Goal: Transaction & Acquisition: Purchase product/service

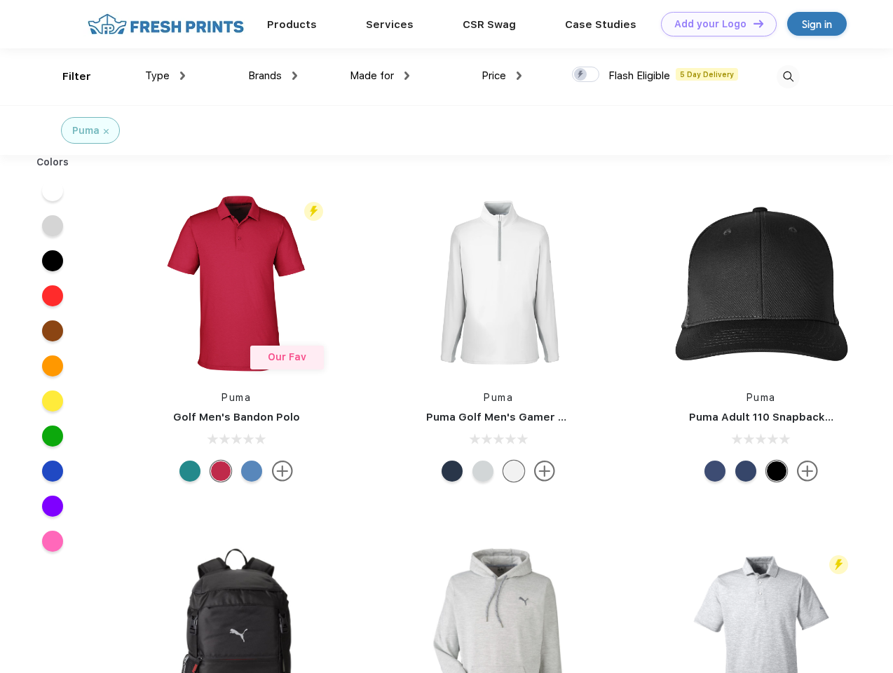
click at [713, 24] on link "Add your Logo Design Tool" at bounding box center [719, 24] width 116 height 25
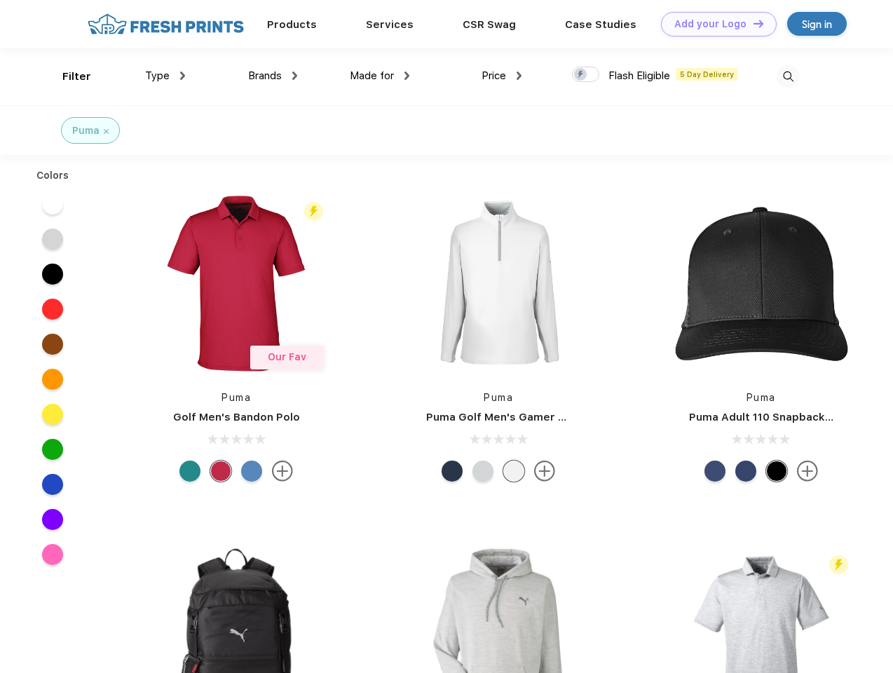
click at [0, 0] on div "Design Tool" at bounding box center [0, 0] width 0 height 0
click at [752, 23] on link "Add your Logo Design Tool" at bounding box center [719, 24] width 116 height 25
click at [67, 76] on div "Filter" at bounding box center [76, 77] width 29 height 16
click at [165, 76] on span "Type" at bounding box center [157, 75] width 25 height 13
click at [273, 76] on span "Brands" at bounding box center [265, 75] width 34 height 13
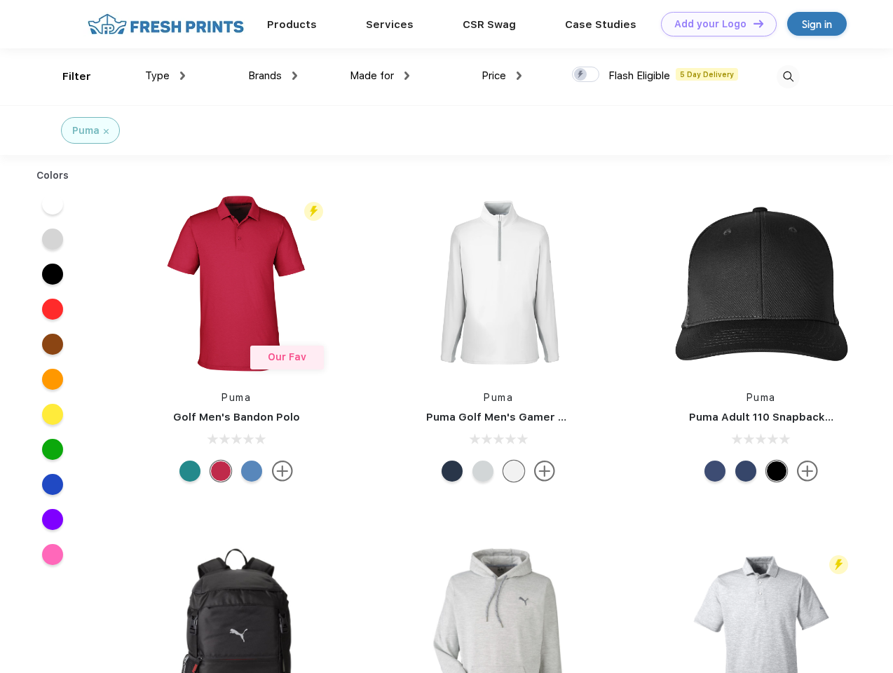
click at [380, 76] on span "Made for" at bounding box center [372, 75] width 44 height 13
click at [502, 76] on span "Price" at bounding box center [493, 75] width 25 height 13
click at [586, 75] on div at bounding box center [585, 74] width 27 height 15
click at [581, 75] on input "checkbox" at bounding box center [576, 70] width 9 height 9
click at [787, 76] on img at bounding box center [787, 76] width 23 height 23
